Goal: Transaction & Acquisition: Purchase product/service

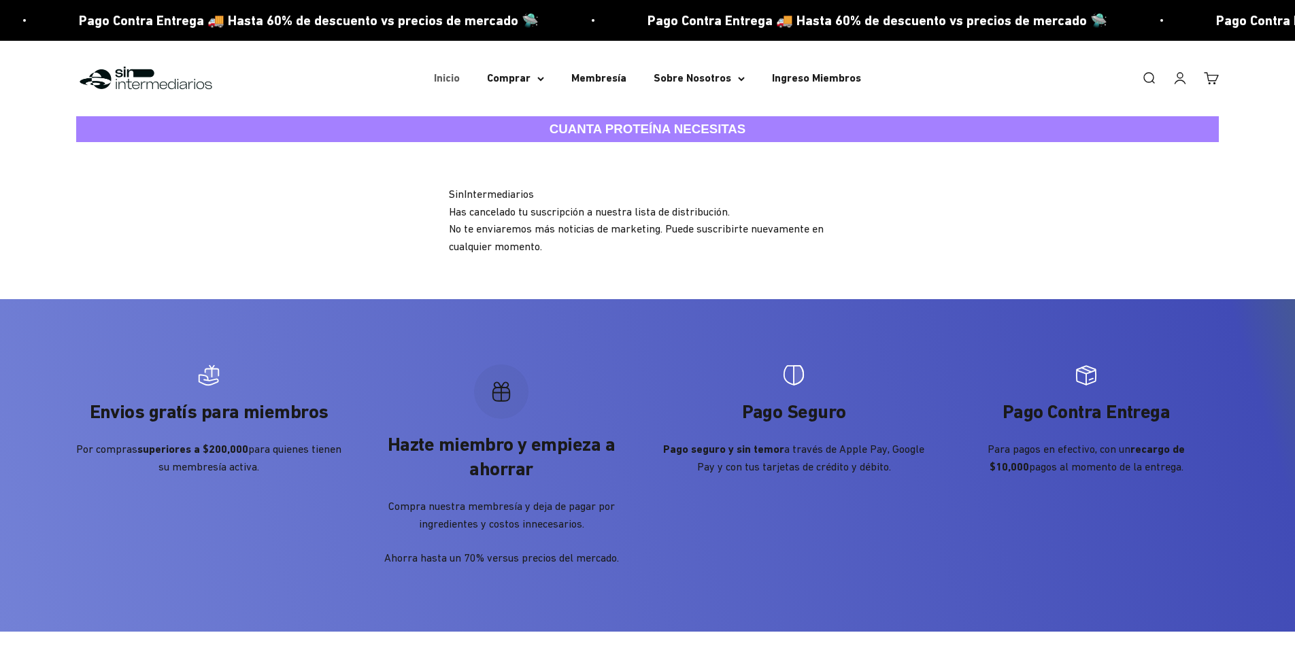
scroll to position [7, 0]
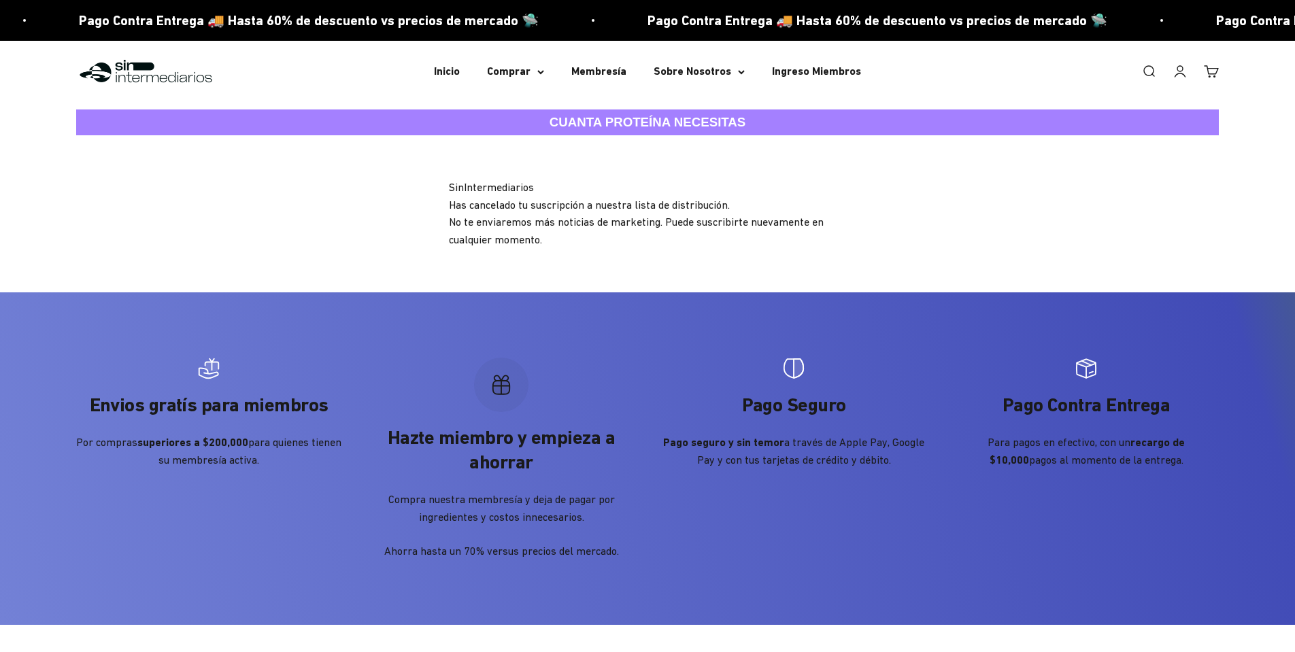
click at [1185, 71] on link "Iniciar sesión" at bounding box center [1179, 71] width 15 height 15
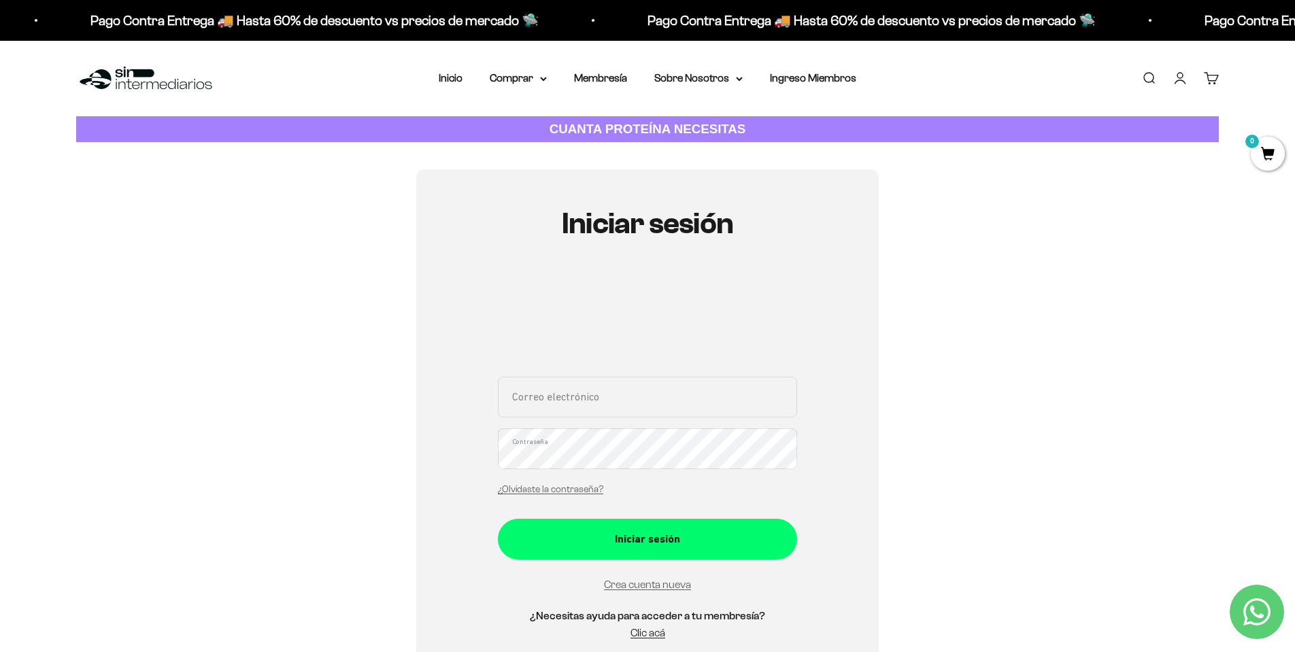
type input "davidgutierrezs100@gmail.com"
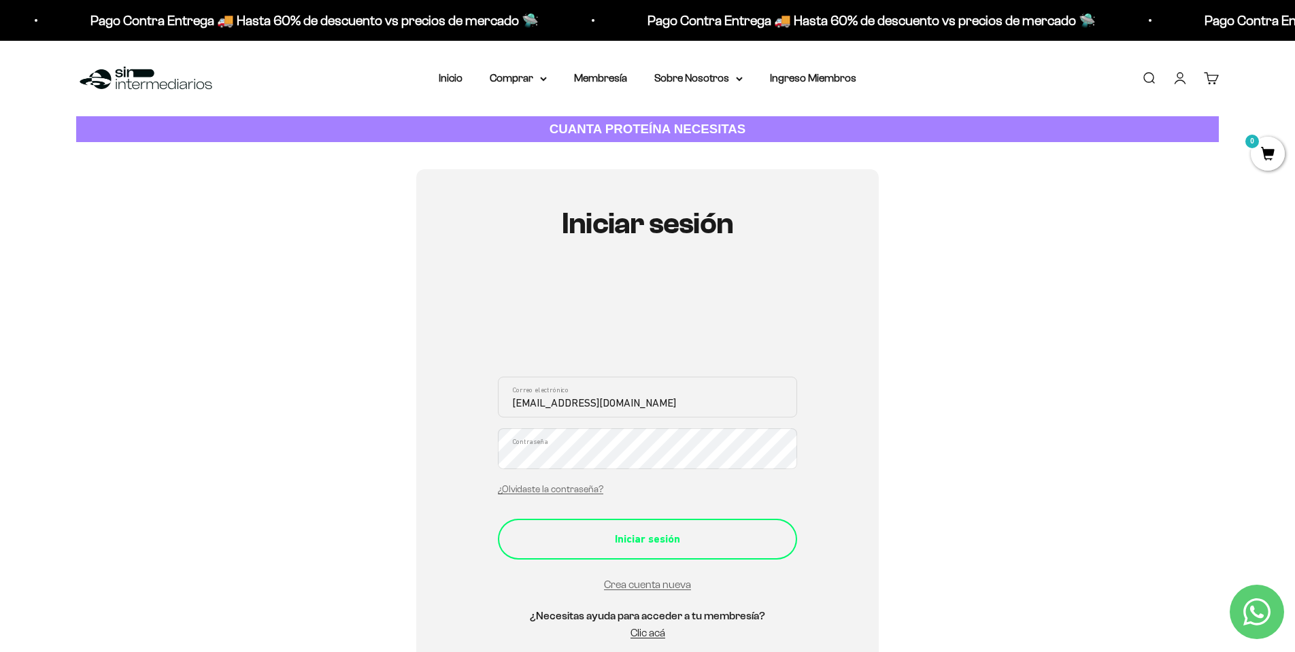
click at [670, 531] on div "Iniciar sesión" at bounding box center [647, 539] width 245 height 18
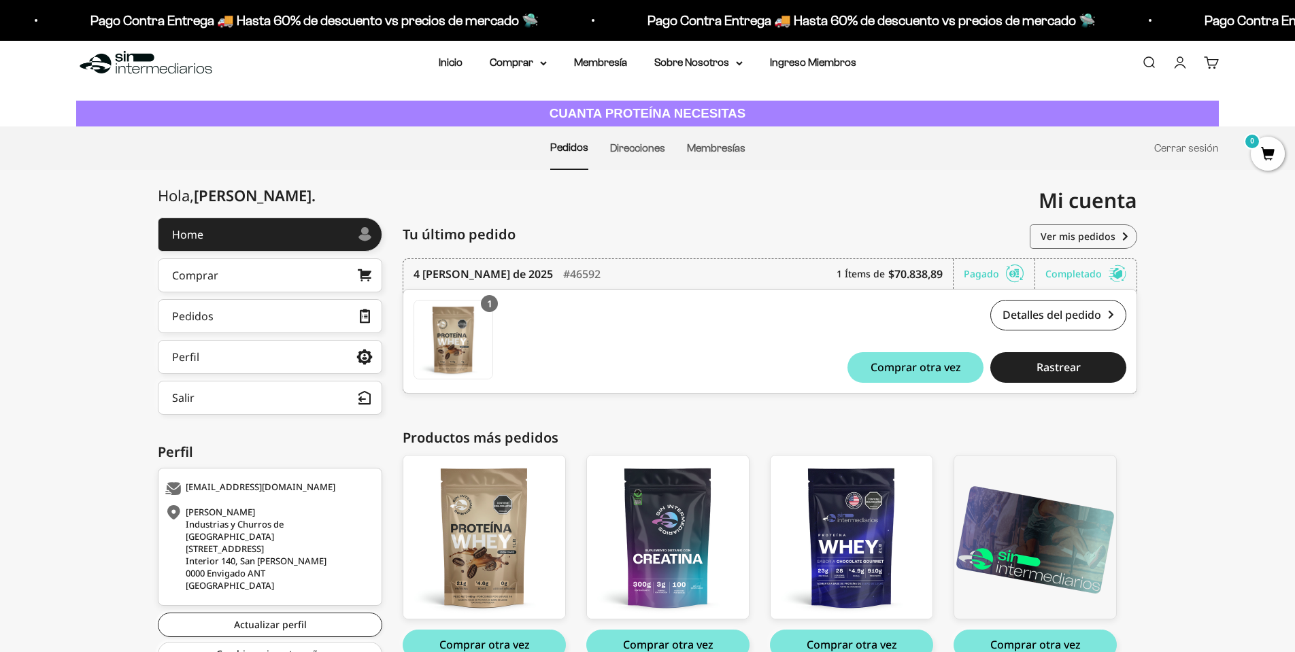
scroll to position [25, 0]
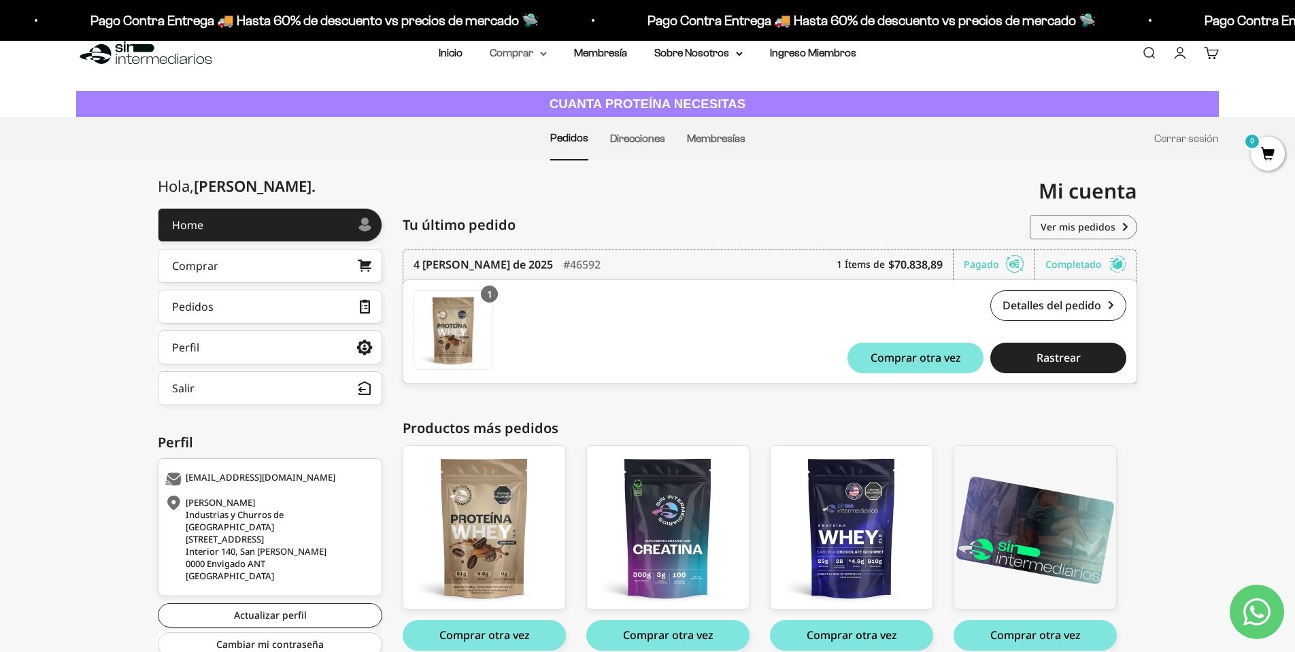
click at [515, 56] on summary "Comprar" at bounding box center [518, 53] width 57 height 18
click at [531, 94] on span "Proteínas" at bounding box center [521, 96] width 46 height 12
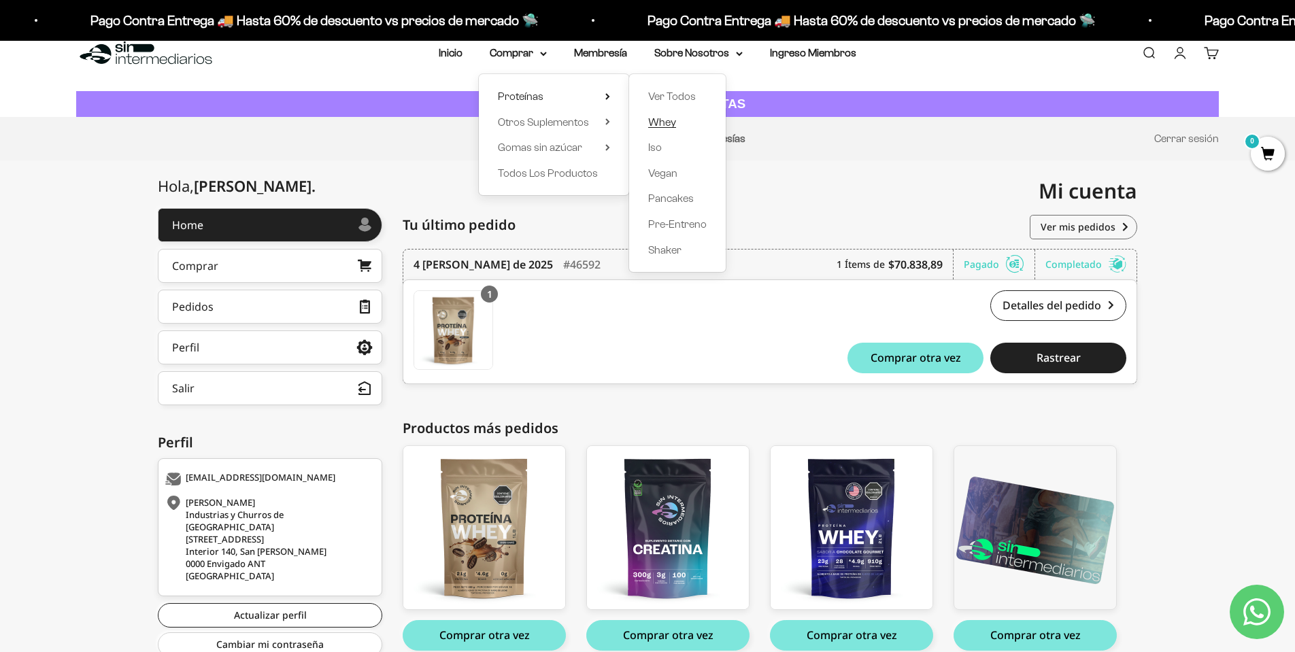
click at [662, 120] on span "Whey" at bounding box center [662, 122] width 28 height 12
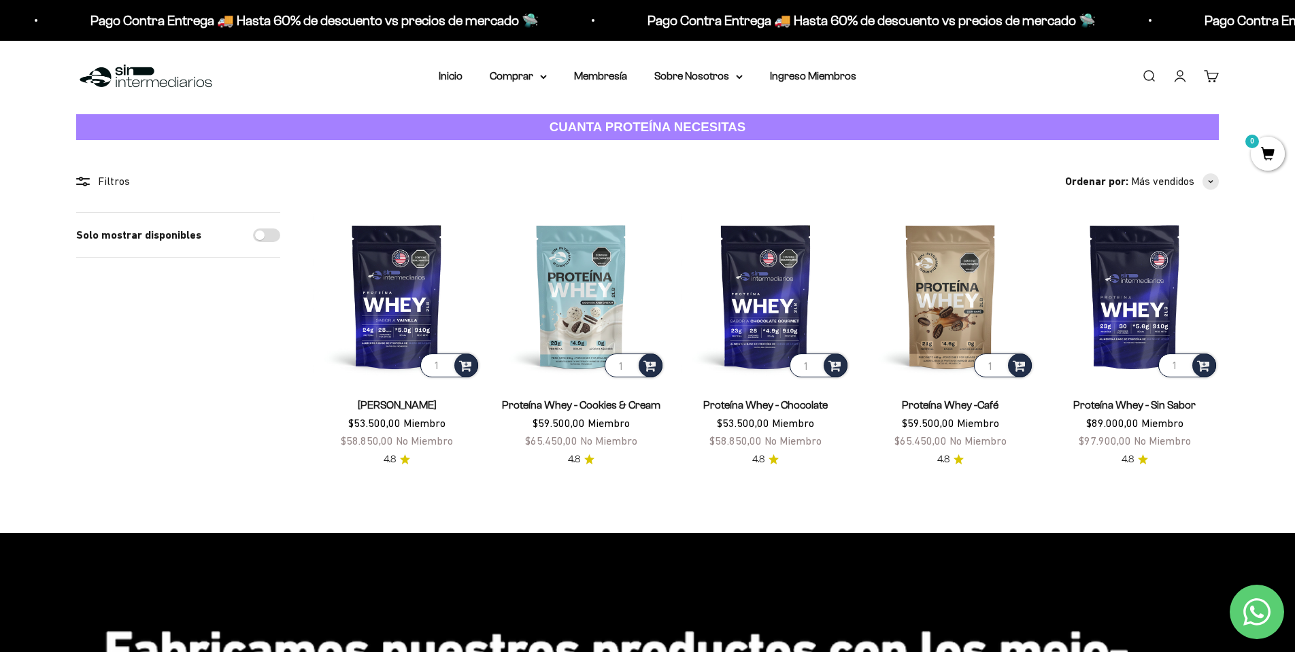
scroll to position [3, 0]
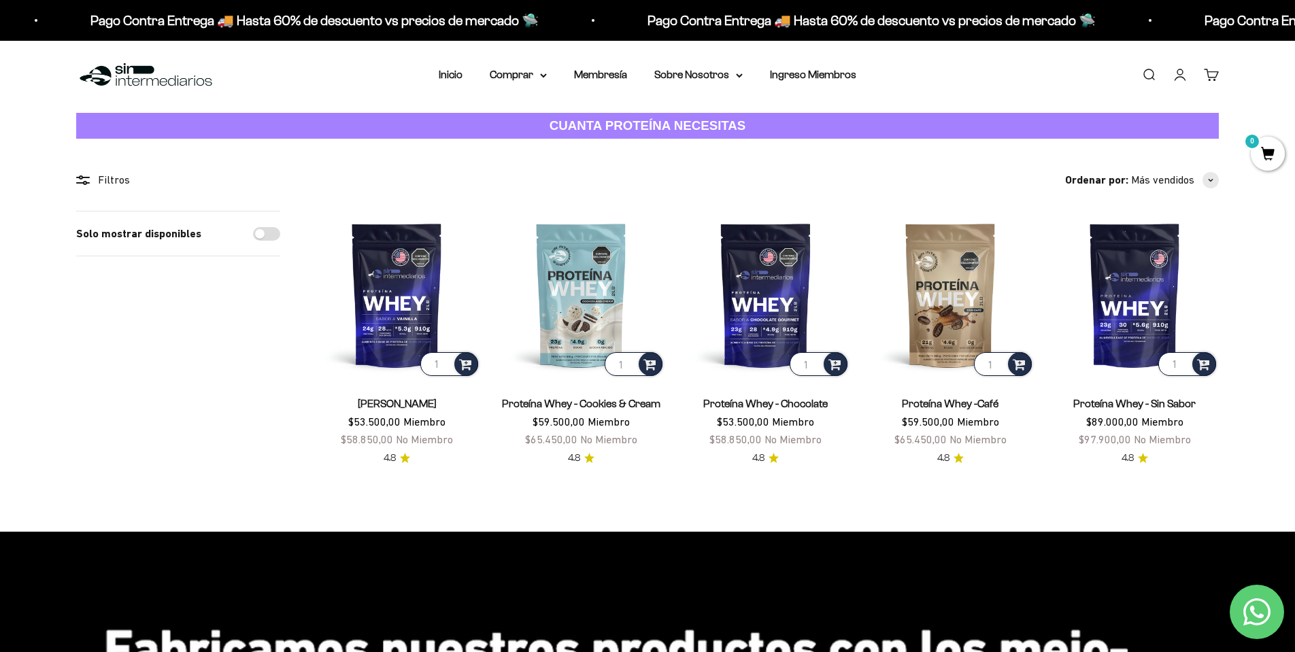
click at [1264, 154] on span "0" at bounding box center [1267, 154] width 34 height 34
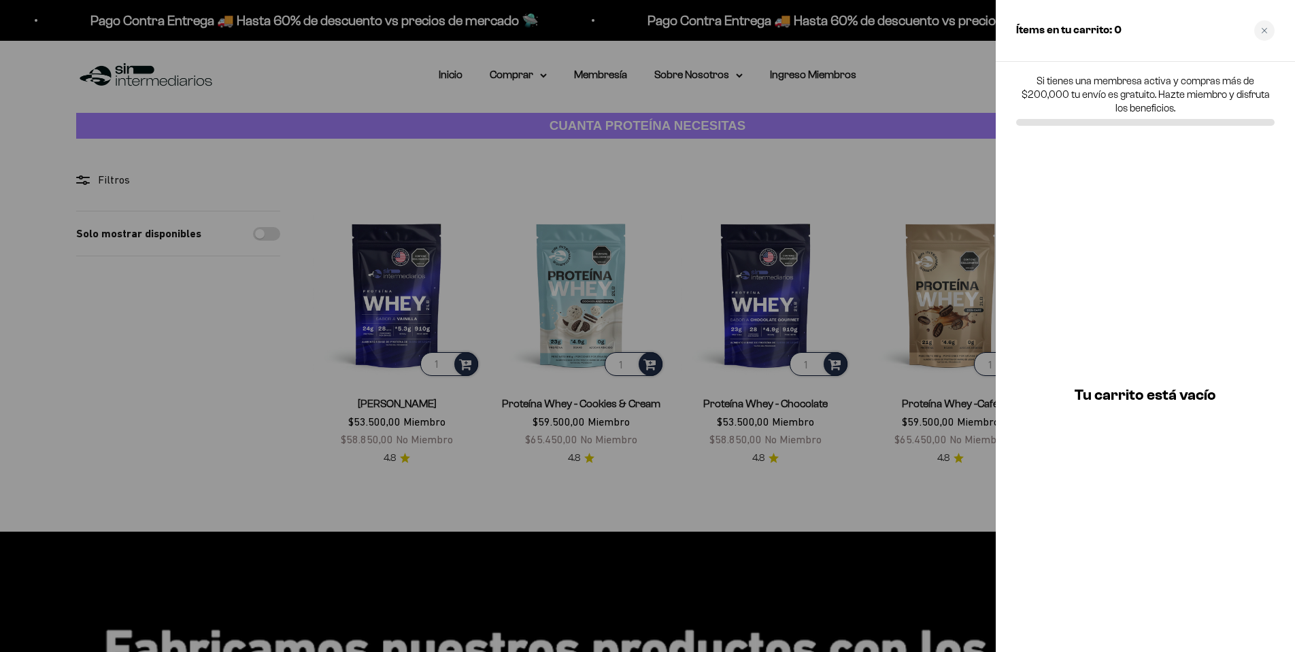
drag, startPoint x: 1266, startPoint y: 33, endPoint x: 1258, endPoint y: 35, distance: 8.6
click at [1266, 33] on icon "Close cart" at bounding box center [1263, 30] width 5 height 5
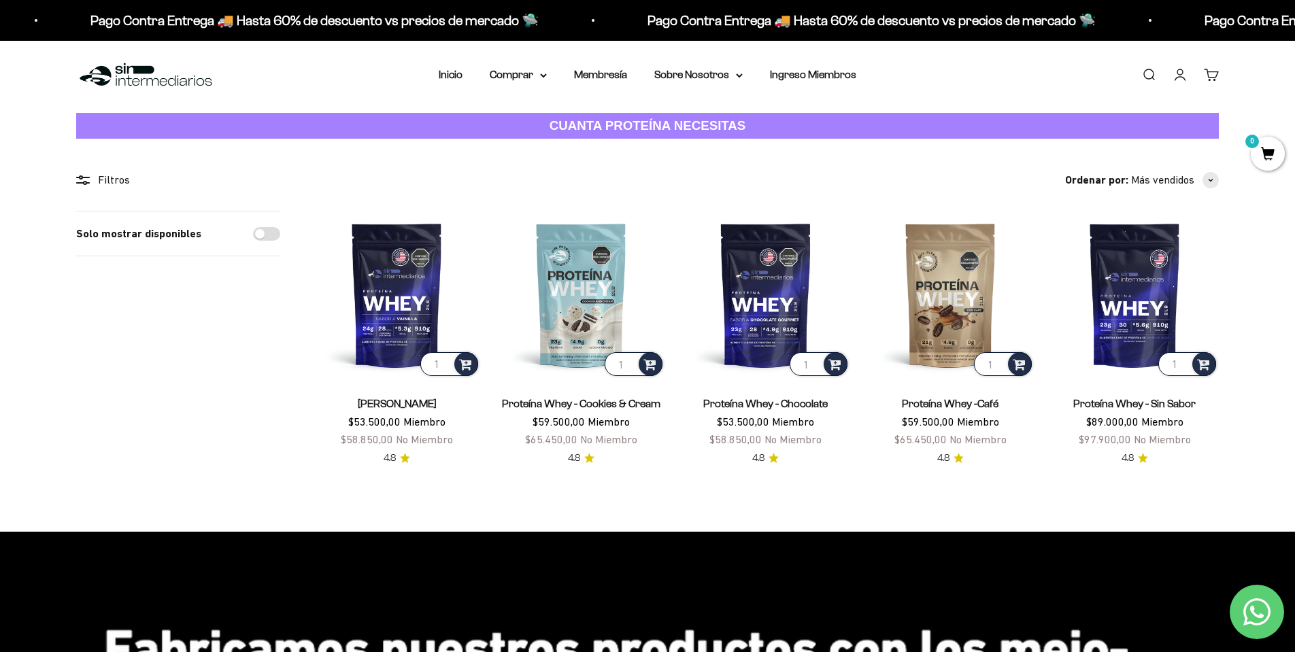
click at [1186, 74] on link "Cuenta" at bounding box center [1179, 74] width 15 height 15
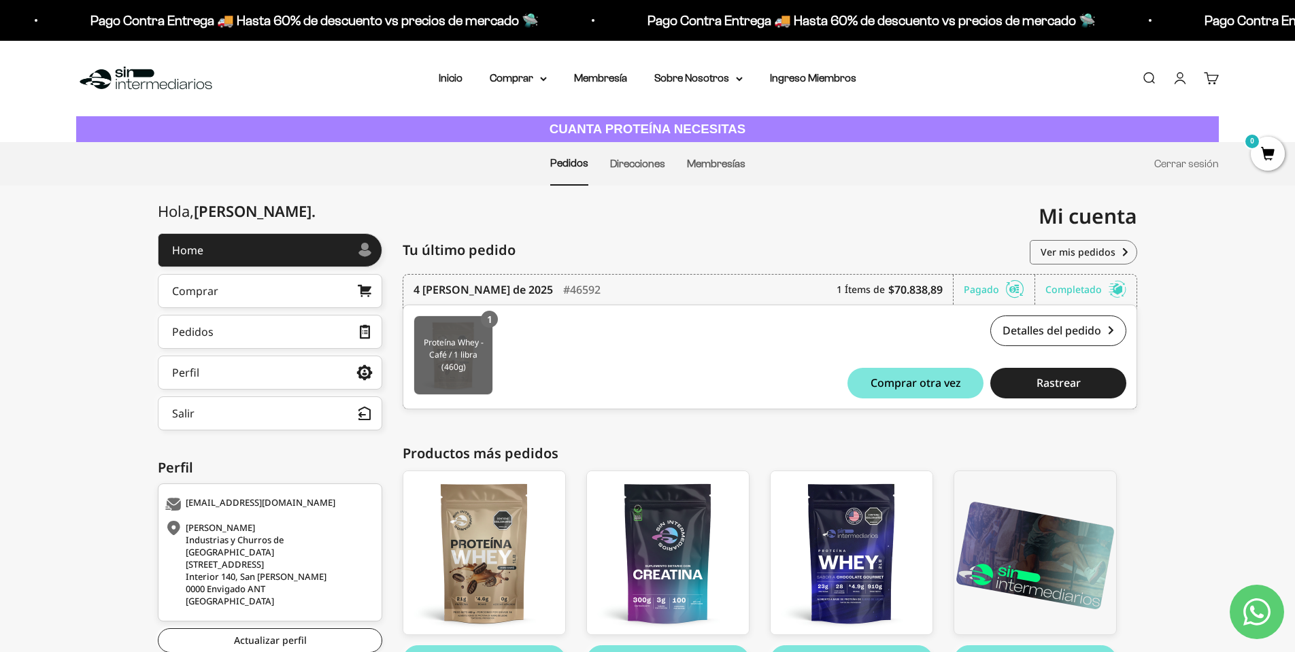
click at [463, 356] on img at bounding box center [453, 355] width 78 height 78
click at [231, 175] on ul "Pedidos Direcciones Membresías Cerrar sesión" at bounding box center [647, 164] width 1142 height 44
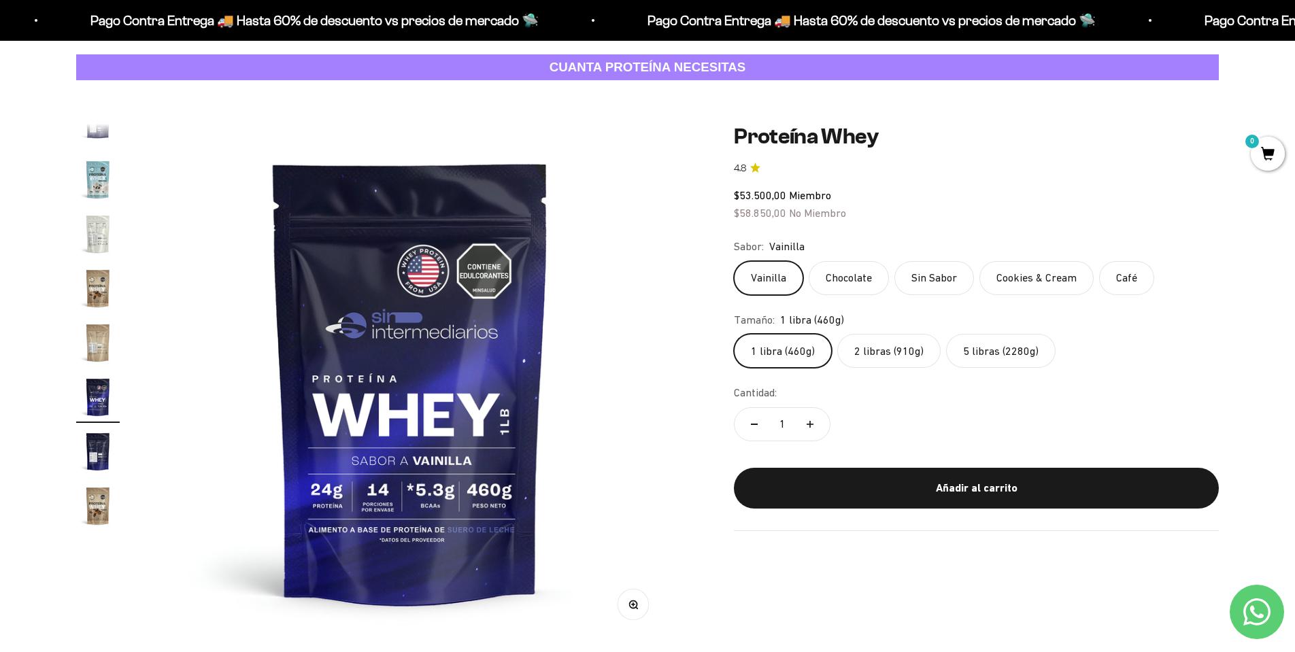
click at [891, 350] on label "2 libras (910g)" at bounding box center [888, 351] width 103 height 34
click at [734, 334] on input "2 libras (910g)" at bounding box center [733, 333] width 1 height 1
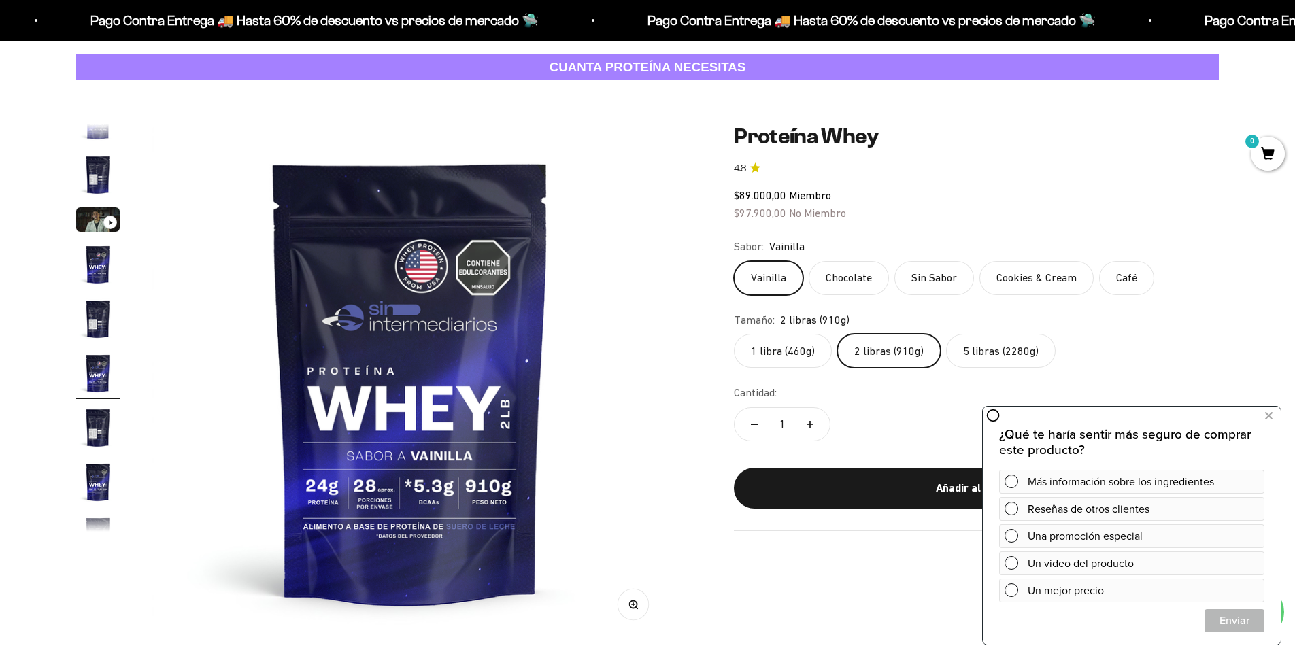
click at [983, 348] on label "5 libras (2280g)" at bounding box center [1000, 351] width 109 height 34
click at [734, 334] on input "5 libras (2280g)" at bounding box center [733, 333] width 1 height 1
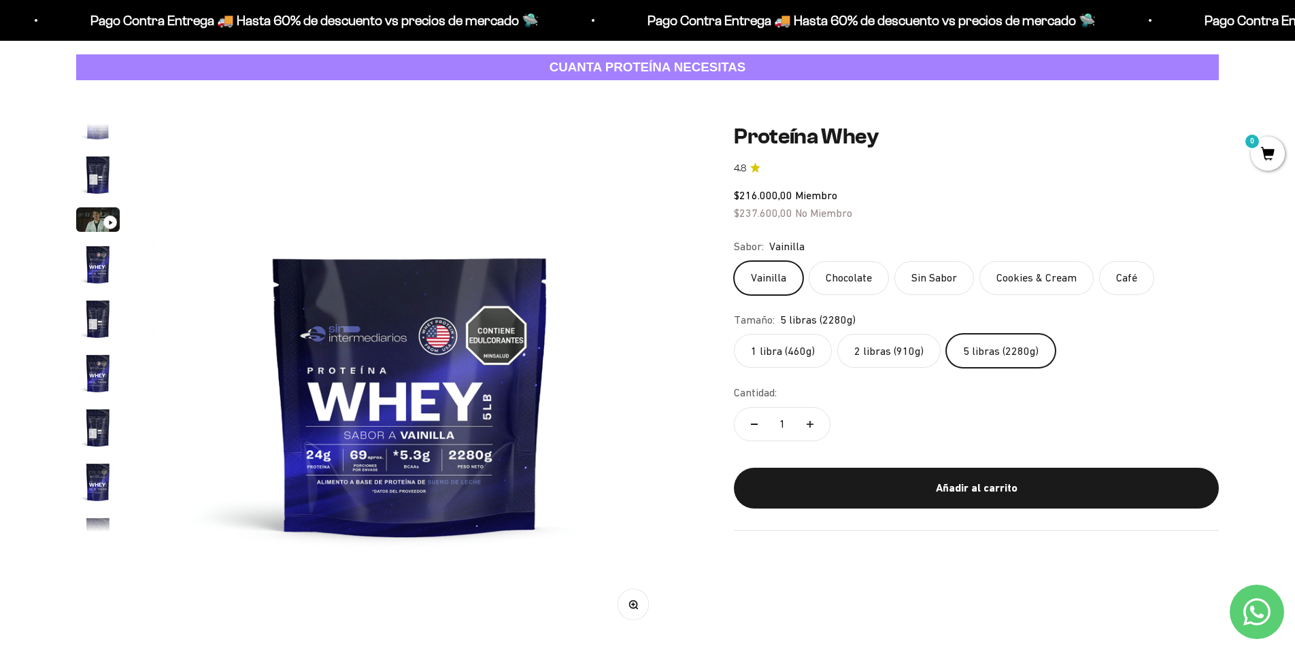
scroll to position [243, 0]
click at [794, 347] on label "1 libra (460g)" at bounding box center [783, 351] width 98 height 34
click at [734, 334] on input "1 libra (460g)" at bounding box center [733, 333] width 1 height 1
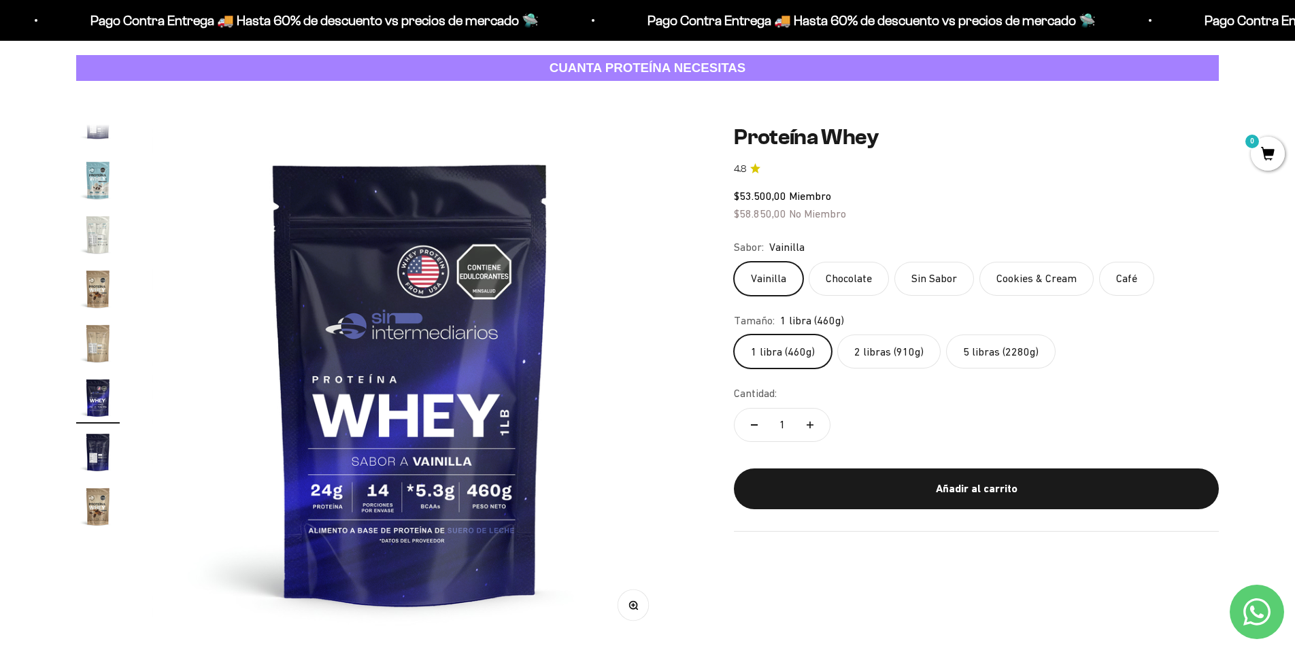
scroll to position [63, 1]
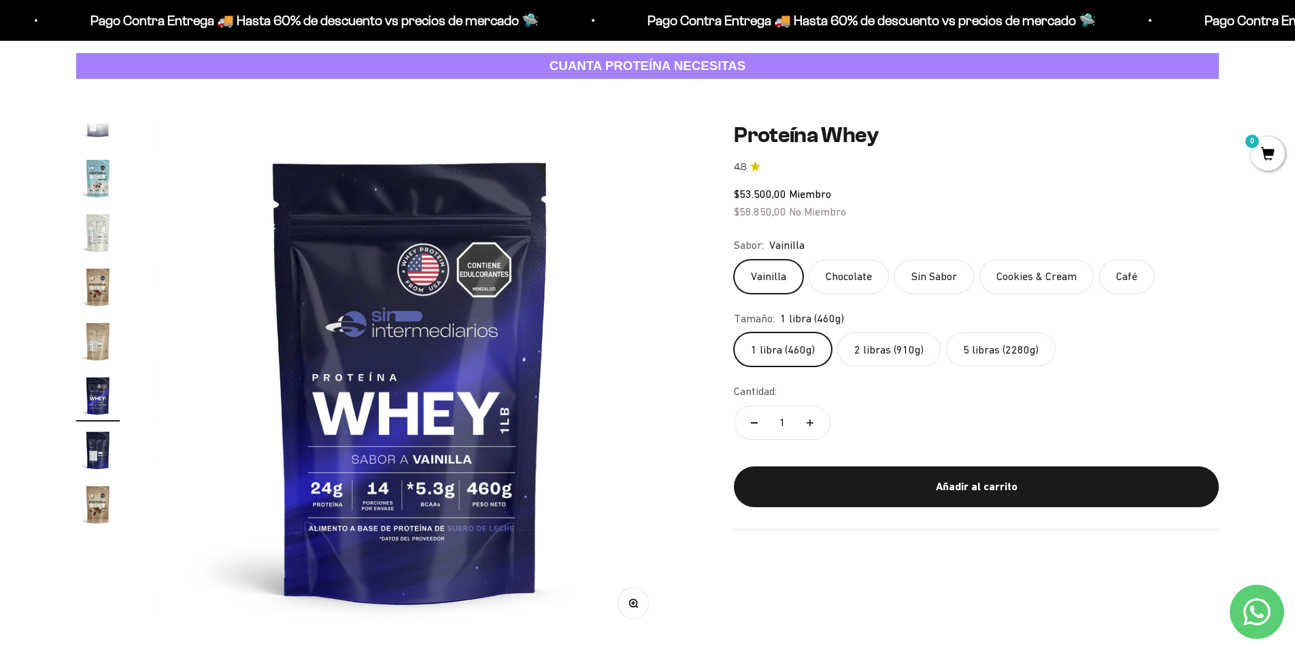
click at [987, 349] on label "5 libras (2280g)" at bounding box center [1000, 349] width 109 height 34
click at [734, 332] on input "5 libras (2280g)" at bounding box center [733, 332] width 1 height 1
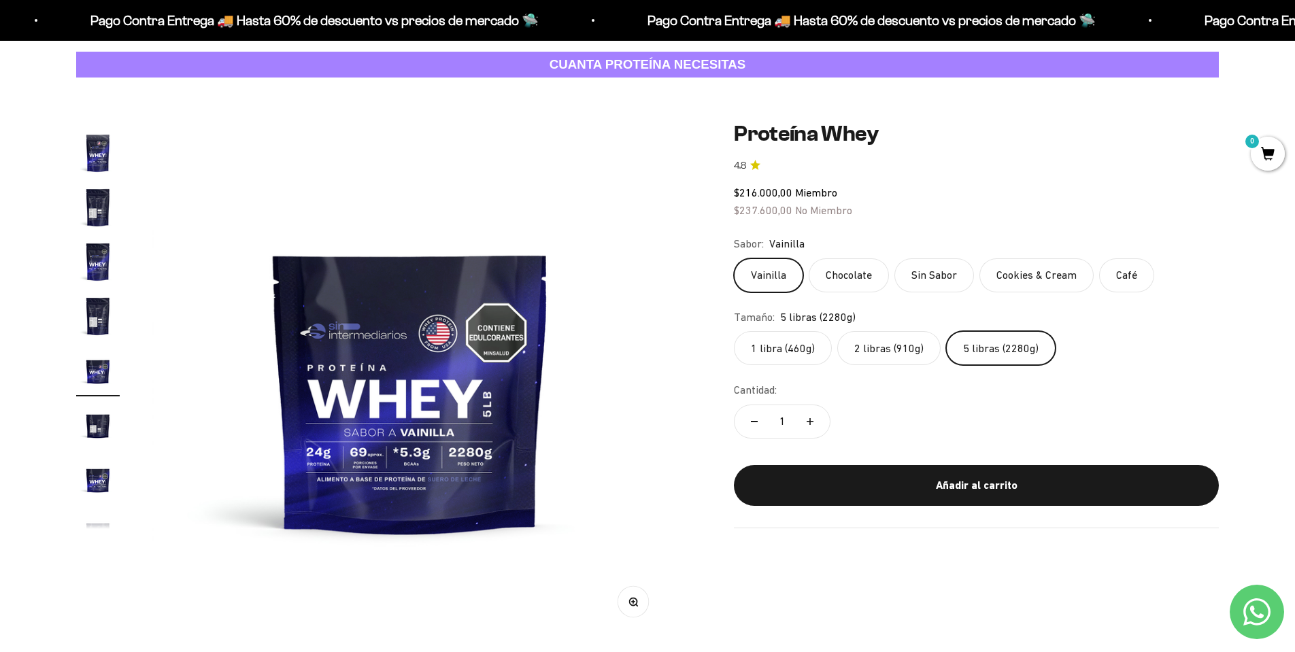
click at [882, 347] on label "2 libras (910g)" at bounding box center [888, 348] width 103 height 34
click at [734, 331] on input "2 libras (910g)" at bounding box center [733, 330] width 1 height 1
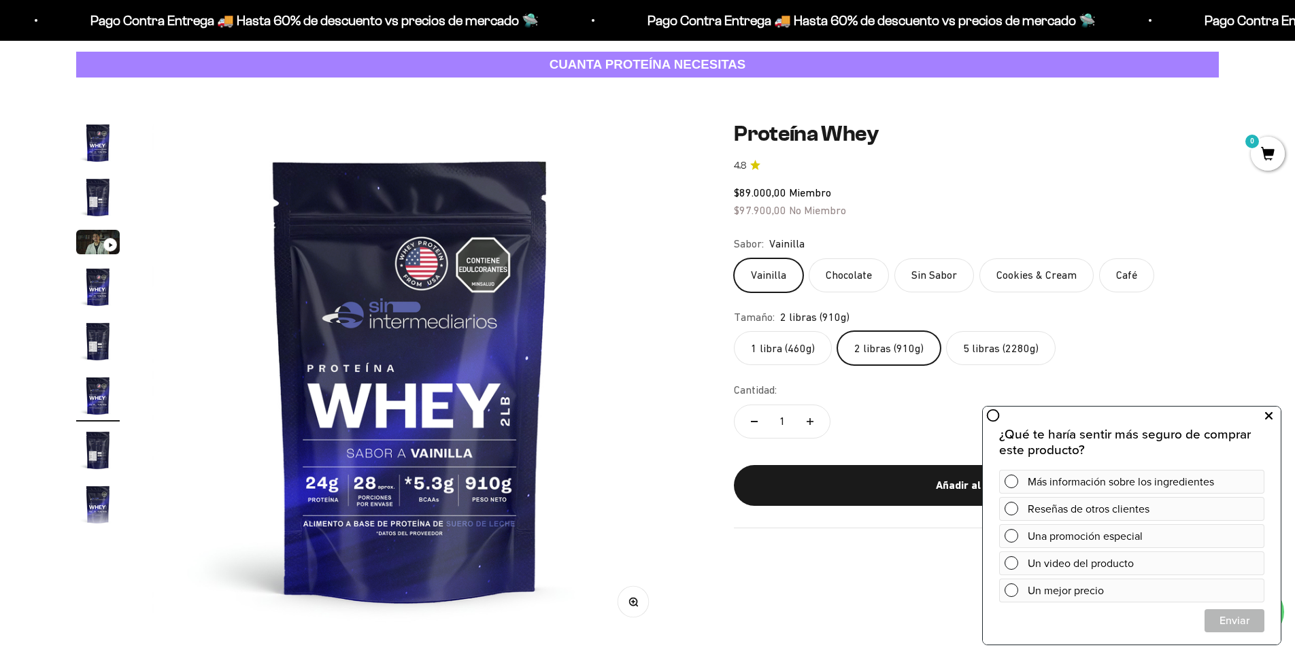
click at [1269, 413] on icon at bounding box center [1268, 416] width 7 height 18
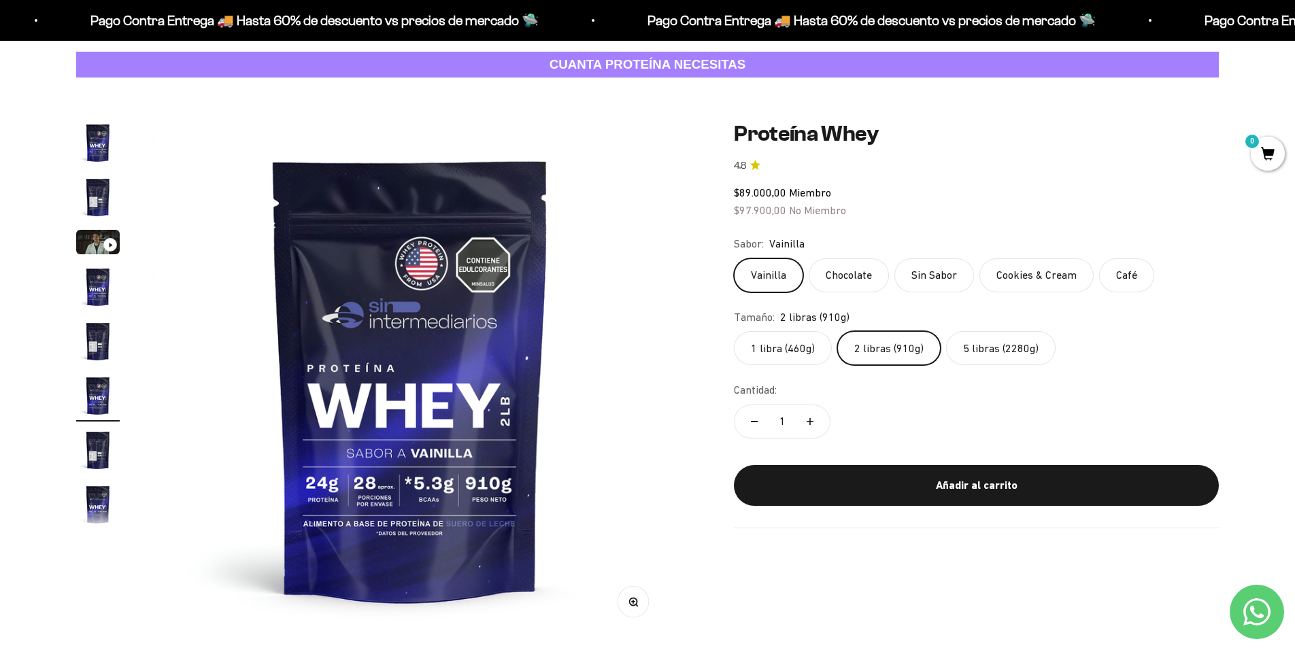
click at [1002, 266] on label "Cookies & Cream" at bounding box center [1036, 275] width 114 height 34
click at [734, 258] on input "Cookies & Cream" at bounding box center [733, 258] width 1 height 1
click at [781, 347] on label "1 libra (460g)" at bounding box center [783, 348] width 98 height 34
click at [734, 331] on input "1 libra (460g)" at bounding box center [733, 330] width 1 height 1
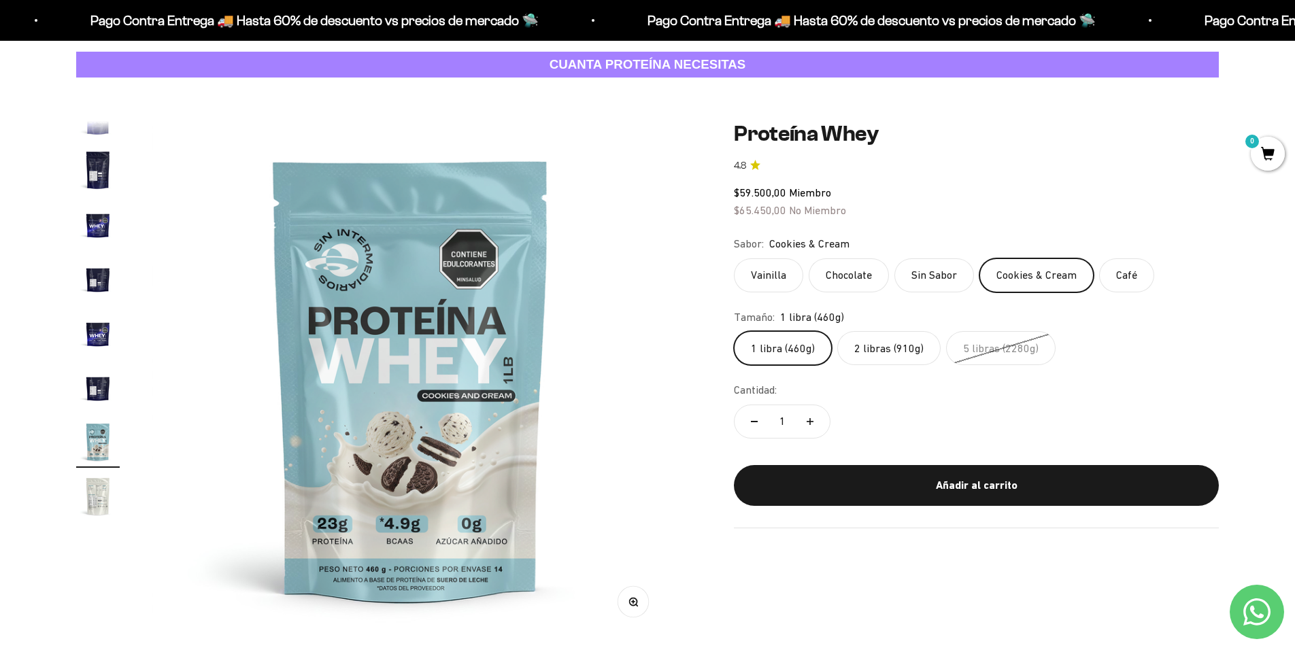
scroll to position [460, 0]
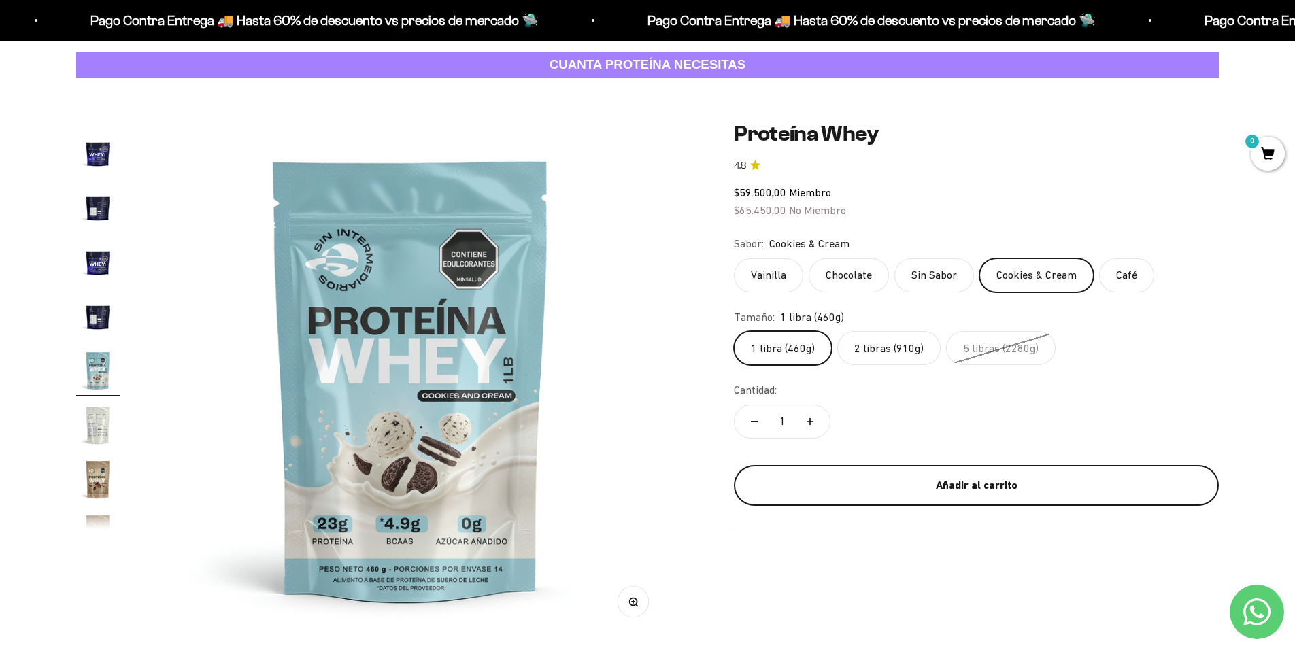
click at [963, 481] on div "Añadir al carrito" at bounding box center [976, 486] width 430 height 18
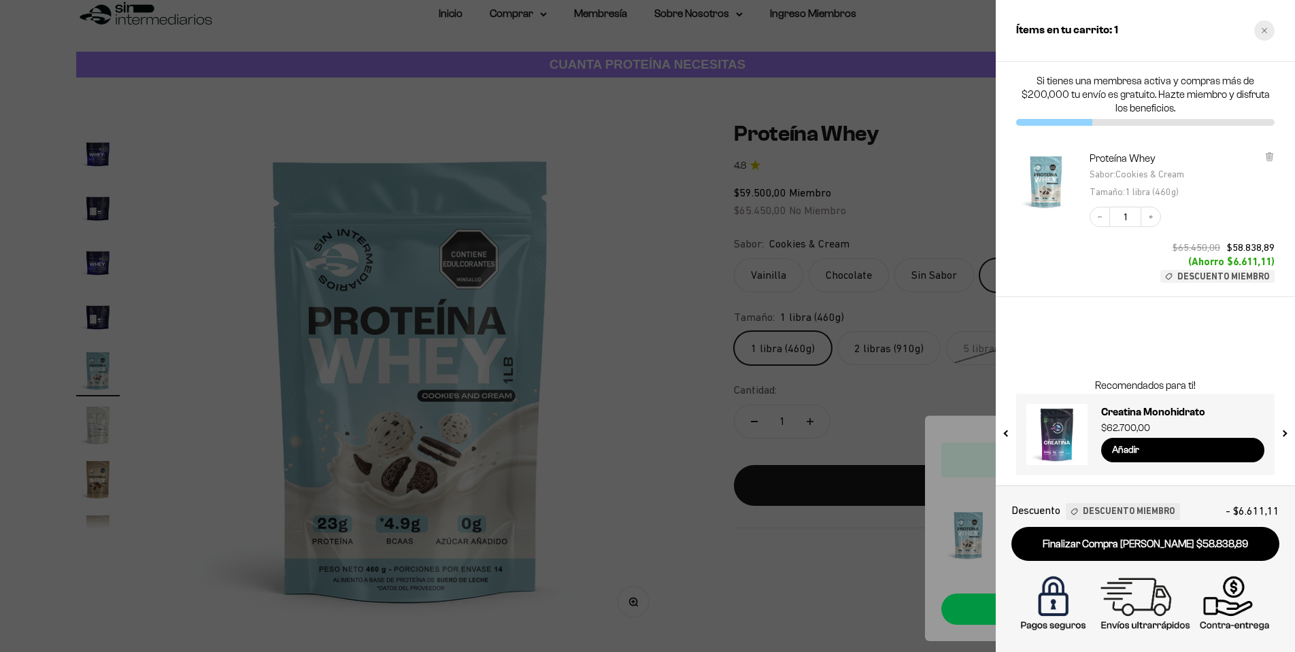
click at [1263, 34] on div "Close cart" at bounding box center [1264, 30] width 20 height 20
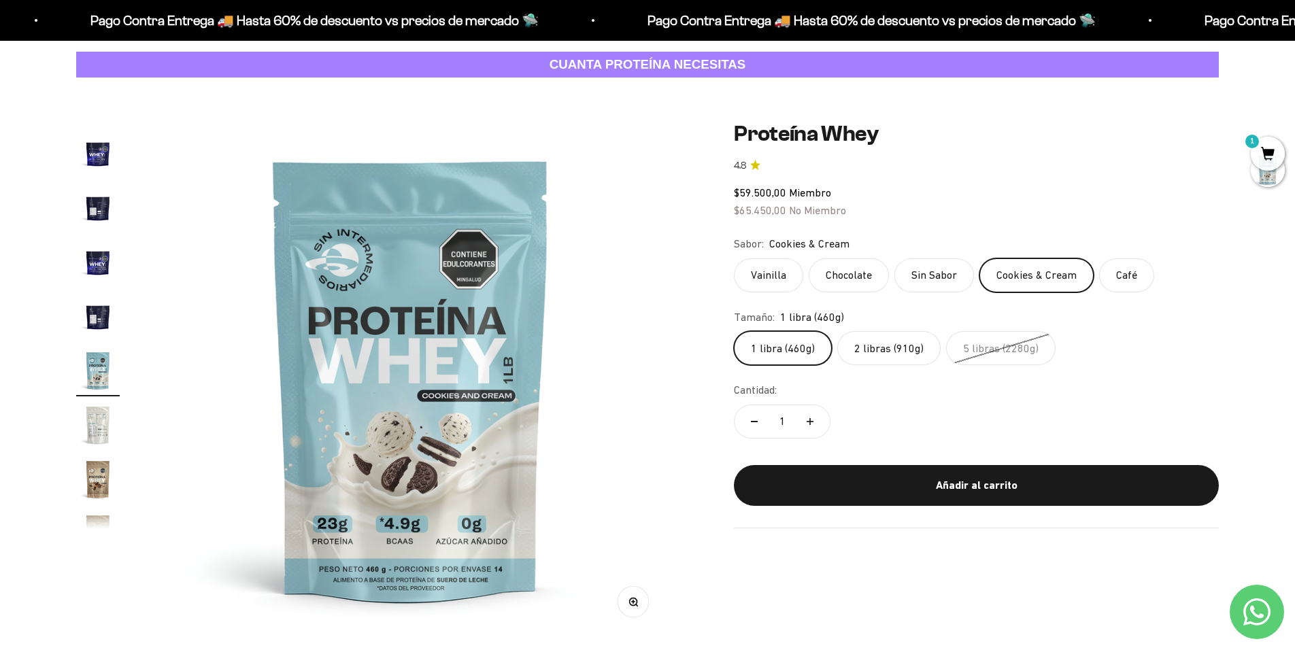
click at [1111, 274] on label "Café" at bounding box center [1126, 275] width 55 height 34
click at [734, 258] on input "Café" at bounding box center [733, 258] width 1 height 1
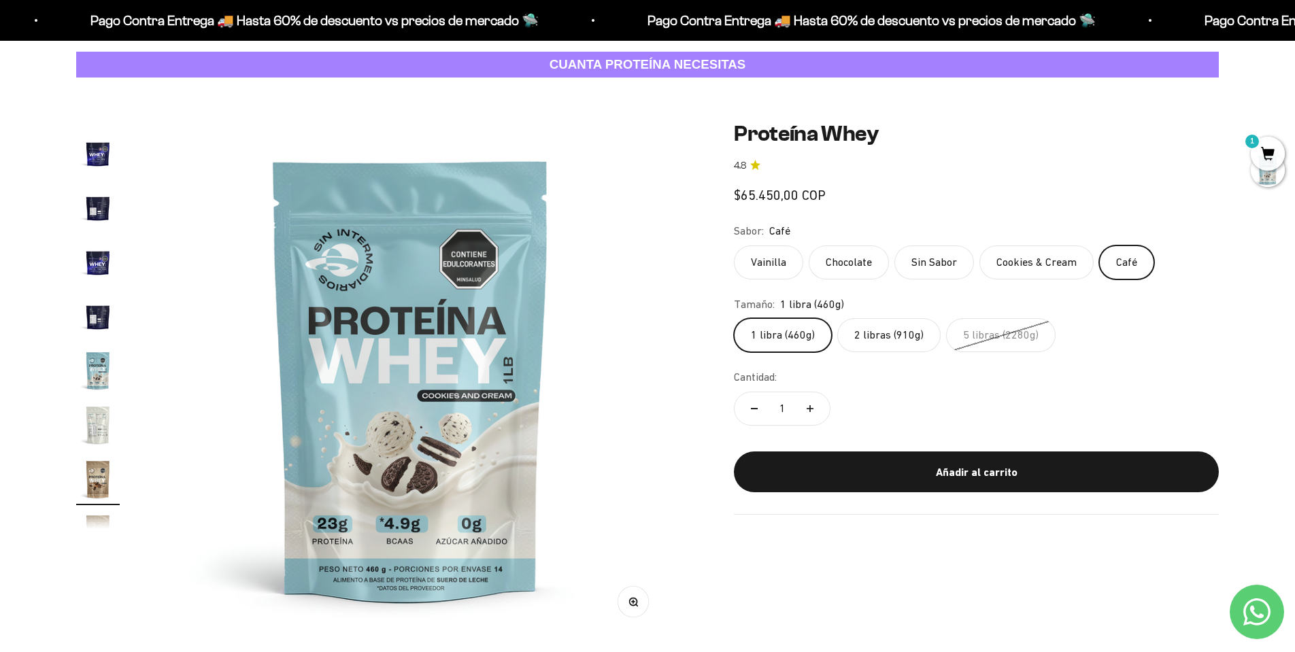
scroll to position [569, 0]
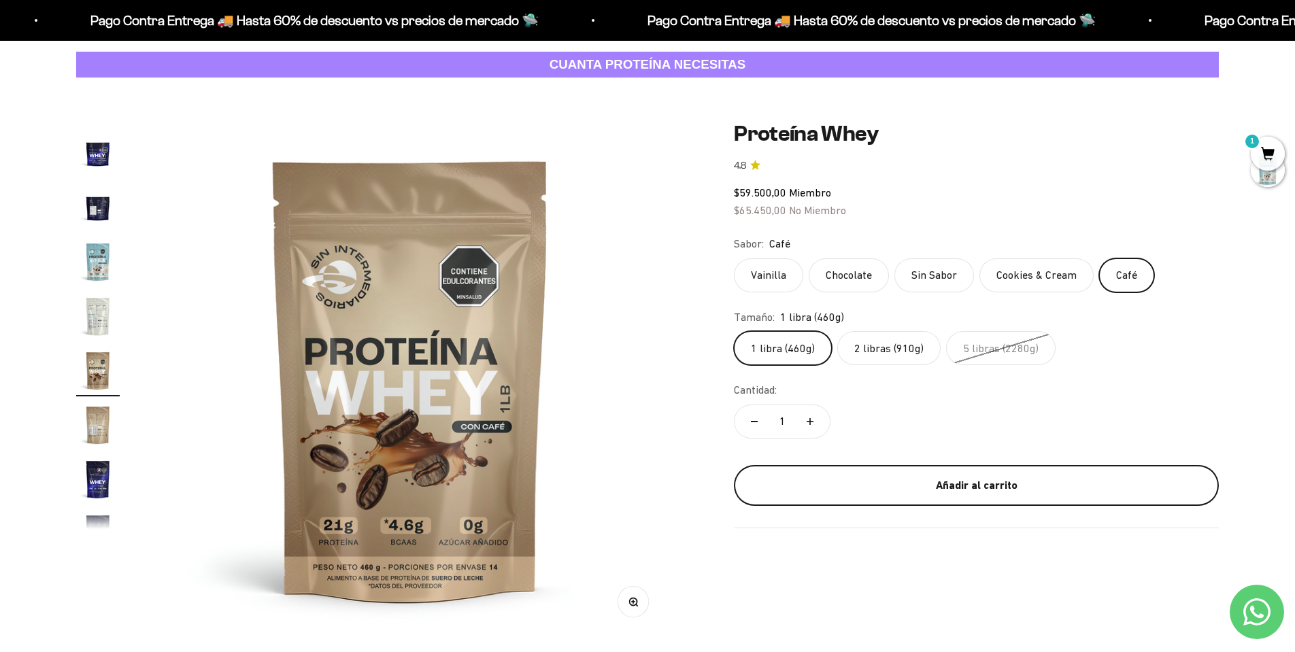
click at [933, 477] on div "Añadir al carrito" at bounding box center [976, 486] width 430 height 18
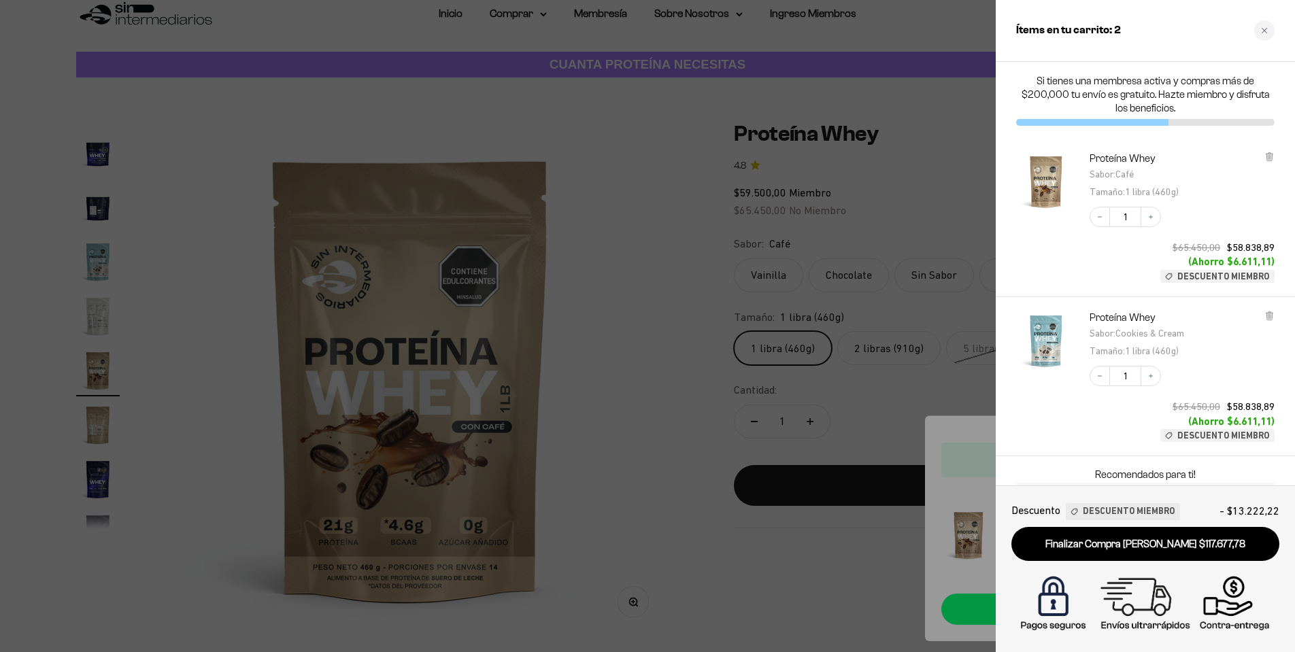
drag, startPoint x: 655, startPoint y: 239, endPoint x: 734, endPoint y: 244, distance: 78.3
click at [655, 239] on div at bounding box center [647, 326] width 1295 height 652
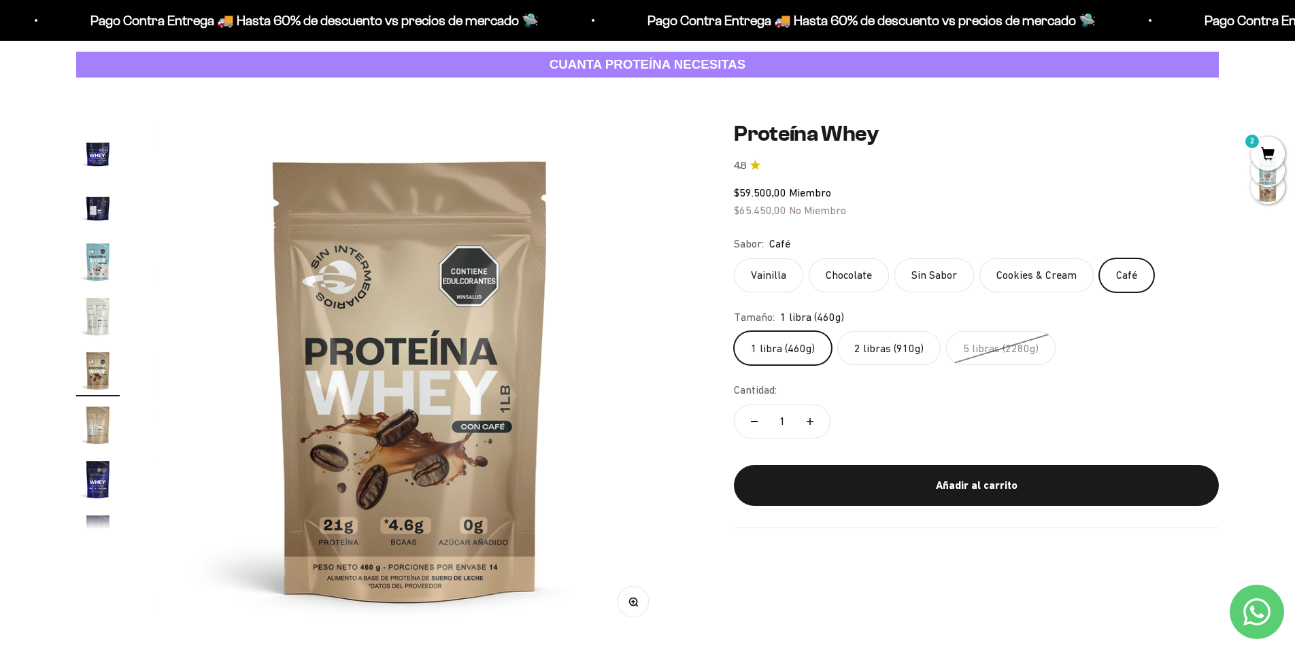
click at [870, 331] on label "2 libras (910g)" at bounding box center [888, 348] width 103 height 34
click at [734, 330] on input "2 libras (910g)" at bounding box center [733, 330] width 1 height 1
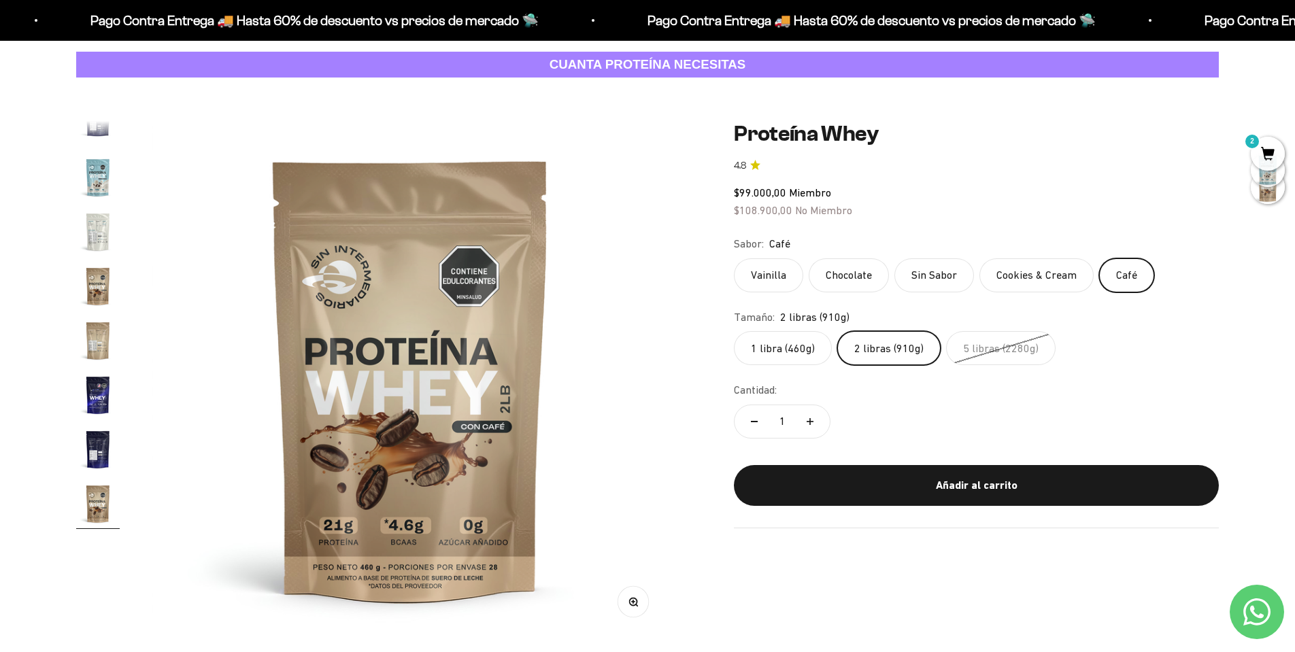
scroll to position [654, 0]
click at [1273, 142] on span "2" at bounding box center [1267, 154] width 34 height 34
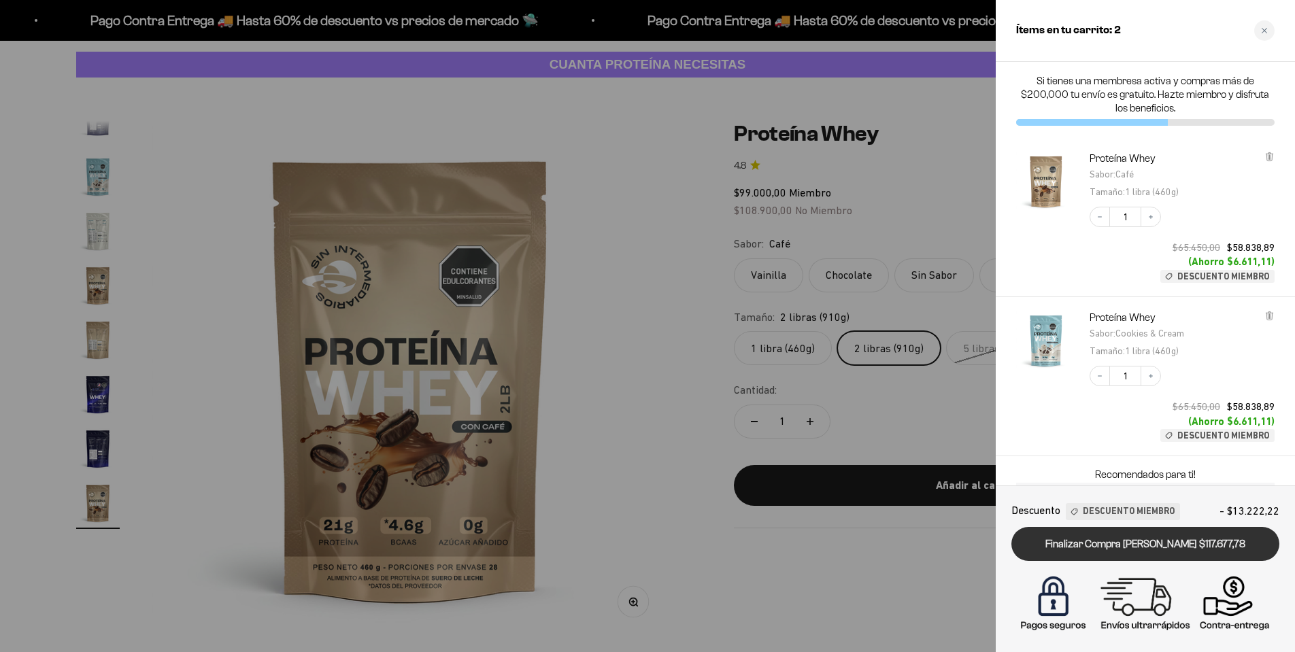
click at [1167, 545] on link "Finalizar Compra [PERSON_NAME] $117.677,78" at bounding box center [1145, 544] width 268 height 35
